Goal: Browse casually

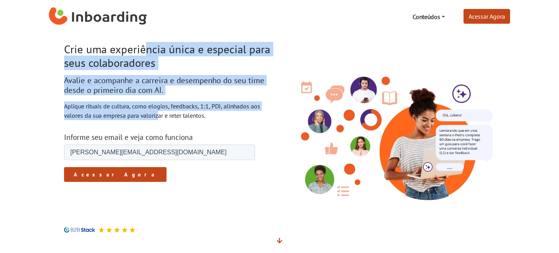
drag, startPoint x: 67, startPoint y: 47, endPoint x: 123, endPoint y: 118, distance: 90.2
click at [122, 117] on div "Crie uma experiência única e especial para seus colaboradores Avalie e acompanh…" at bounding box center [168, 138] width 221 height 190
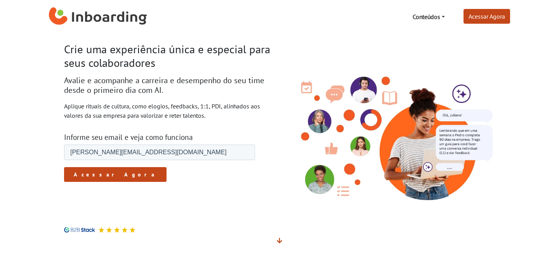
click at [63, 53] on div "Crie uma experiência única e especial para seus colaboradores Avalie e acompanh…" at bounding box center [168, 138] width 221 height 190
click at [163, 56] on h1 "Crie uma experiência única e especial para seus colaboradores" at bounding box center [169, 56] width 210 height 27
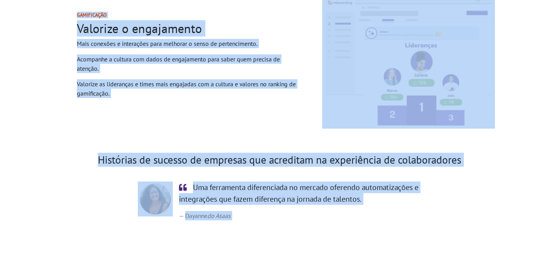
scroll to position [1053, 0]
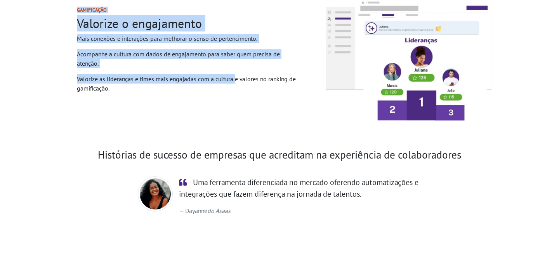
drag, startPoint x: 64, startPoint y: 52, endPoint x: 198, endPoint y: 84, distance: 137.8
copy main "Lore ips dolorsitame conse a elitsedd eius temp incididuntutl Etdolo m aliquaen…"
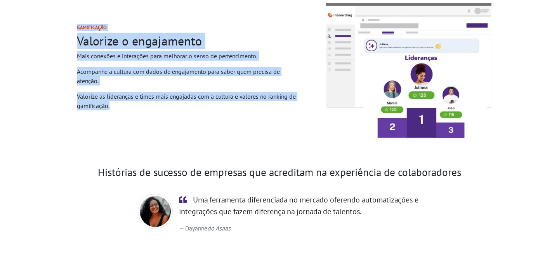
copy main "Lore ips dolorsitame conse a elitsedd eius temp incididuntutl Etdolo m aliquaen…"
